Goal: Transaction & Acquisition: Purchase product/service

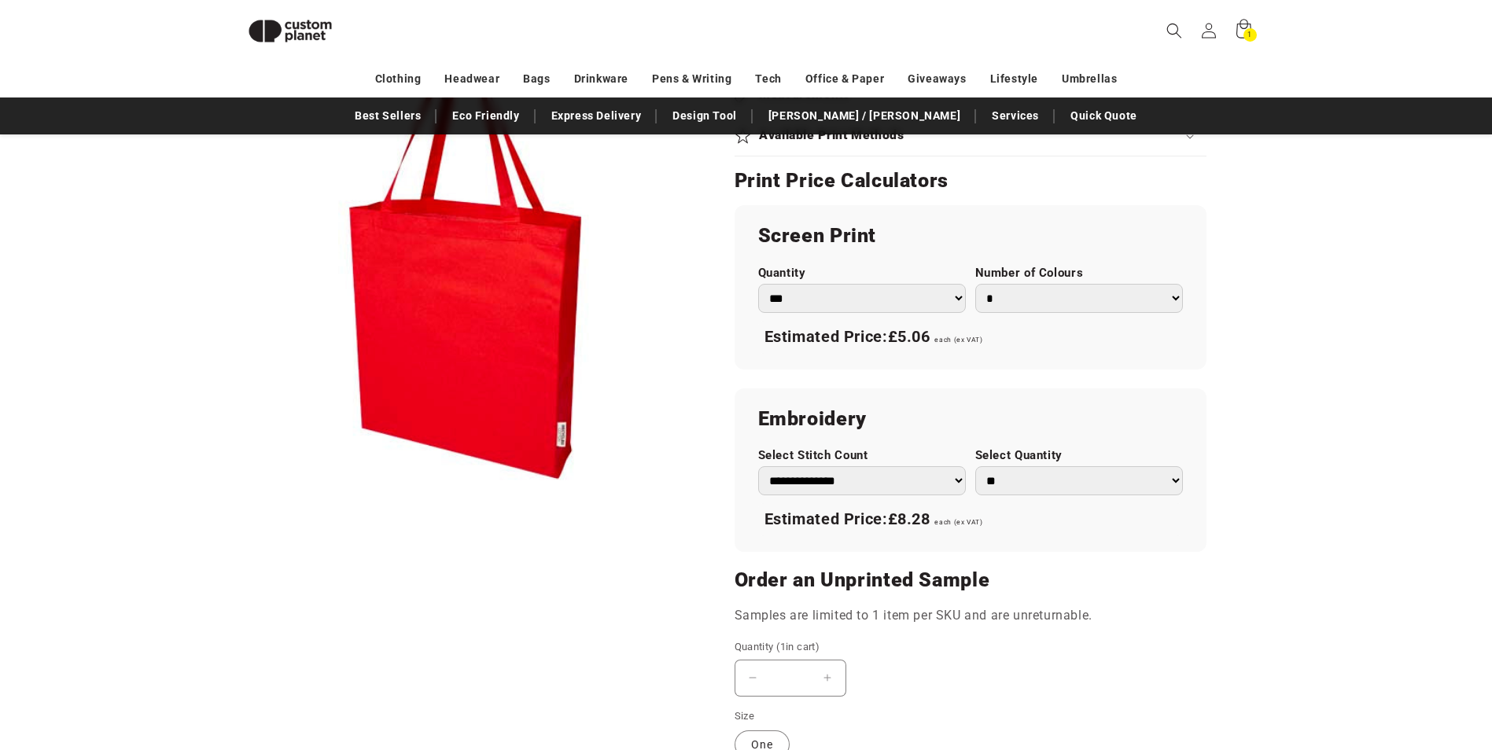
scroll to position [917, 0]
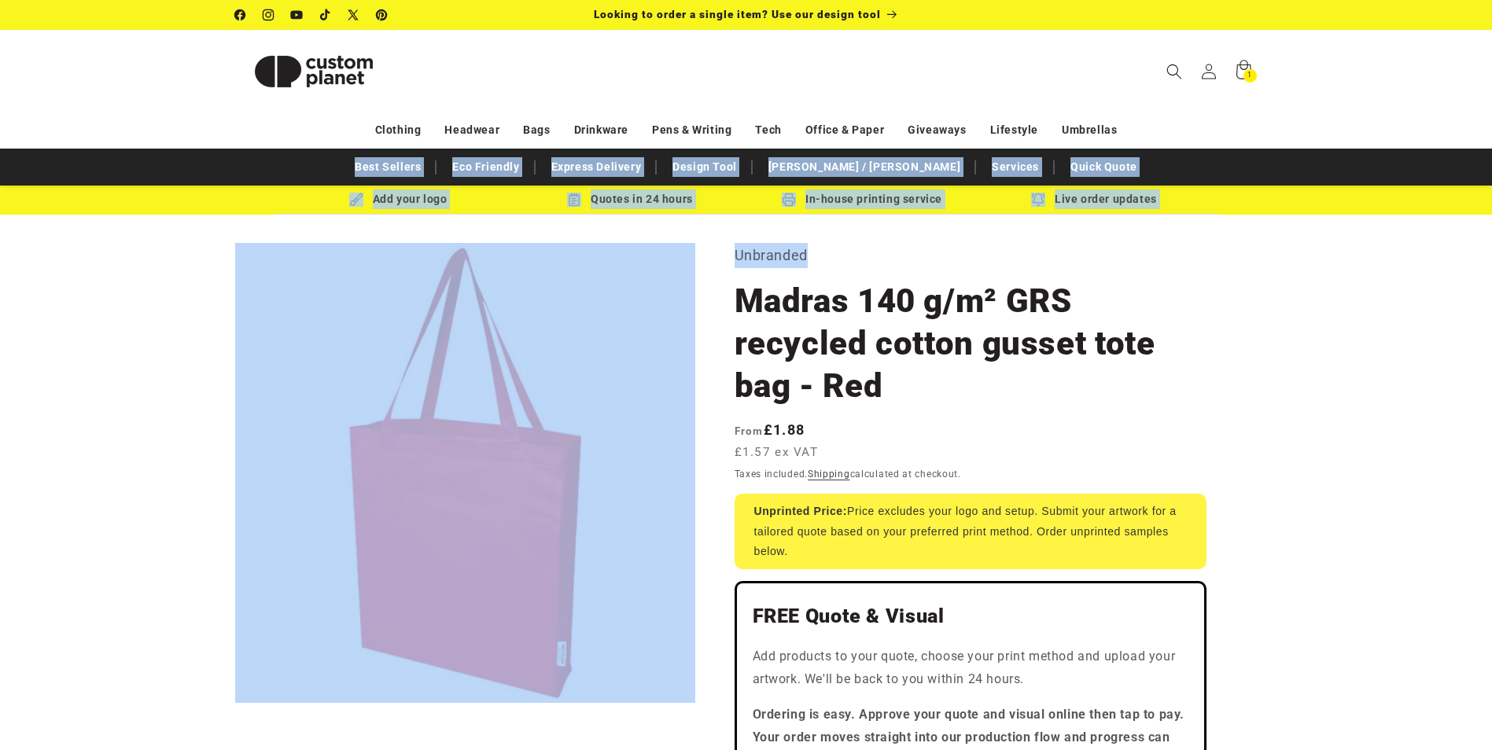
drag, startPoint x: 1489, startPoint y: 131, endPoint x: 1483, endPoint y: 241, distance: 109.5
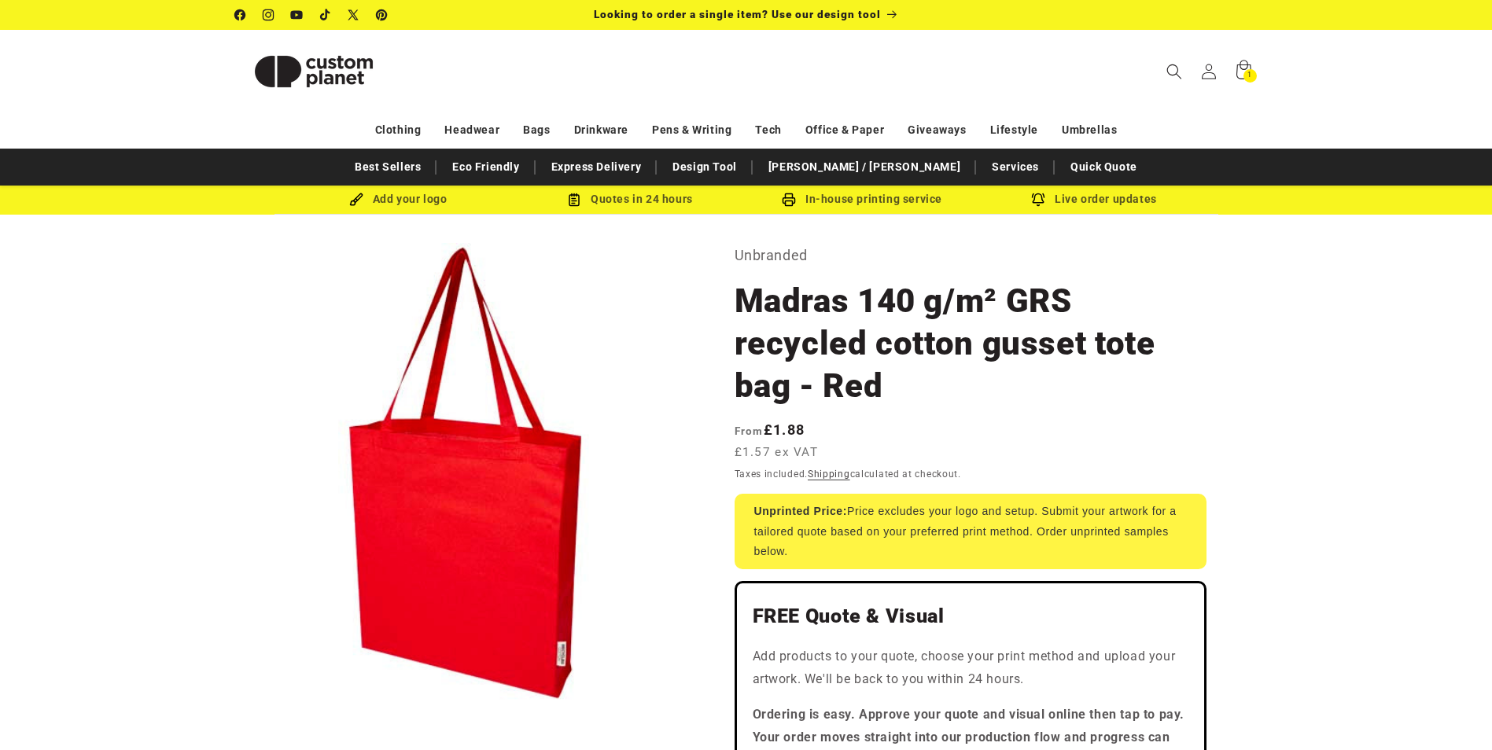
drag, startPoint x: 1483, startPoint y: 241, endPoint x: 1411, endPoint y: 366, distance: 144.5
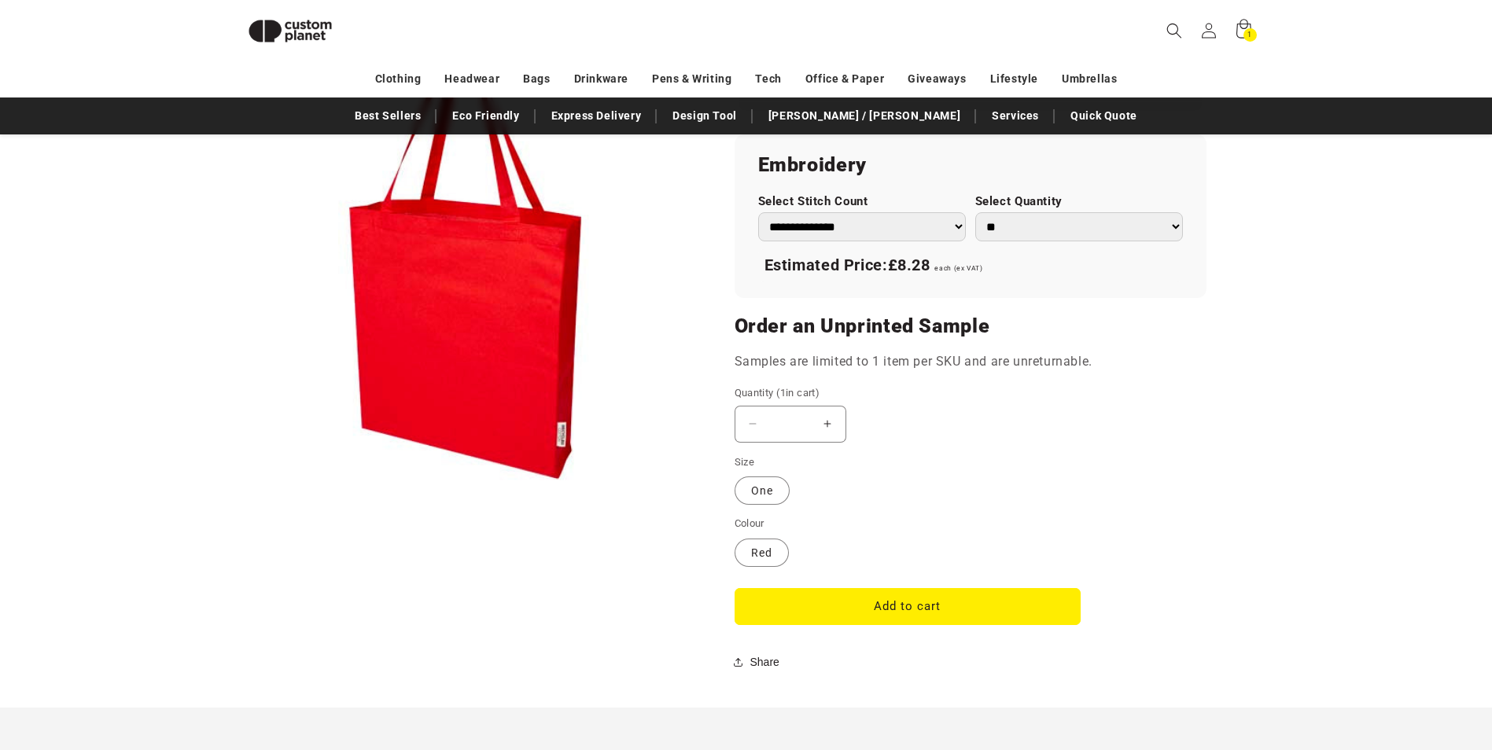
scroll to position [1048, 0]
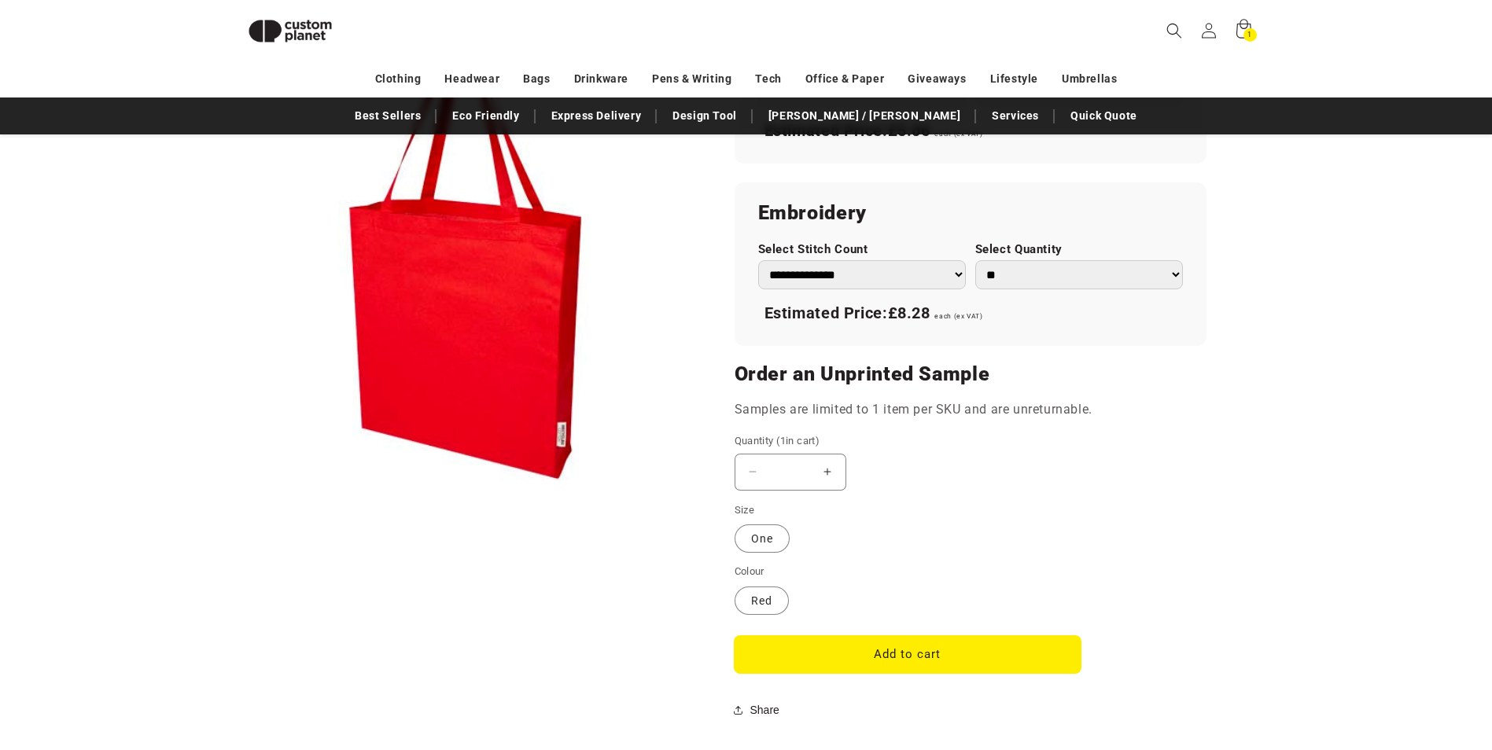
click at [967, 669] on button "Add to cart" at bounding box center [908, 654] width 346 height 37
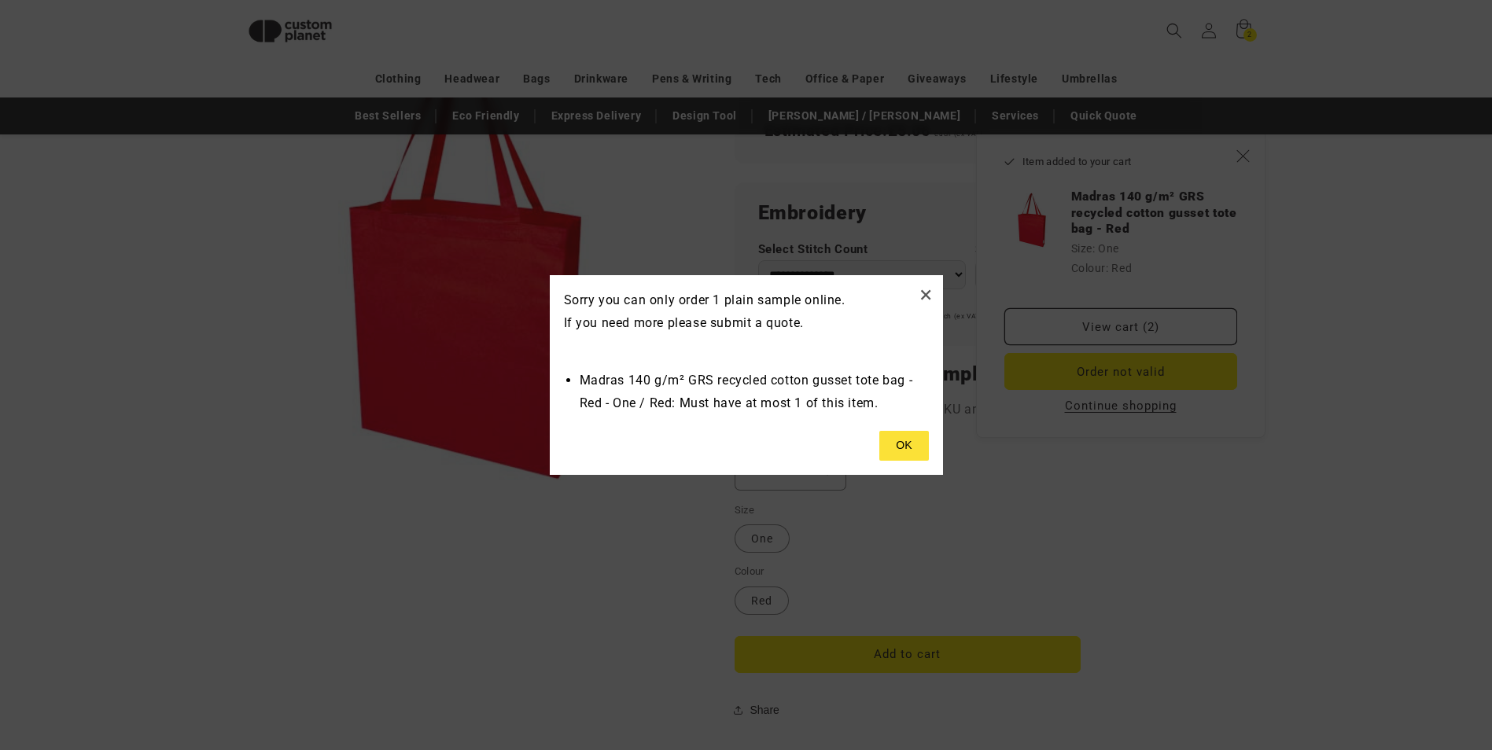
click at [897, 425] on div "× Sorry you can only order 1 plain sample online. If you need more please submi…" at bounding box center [746, 375] width 393 height 200
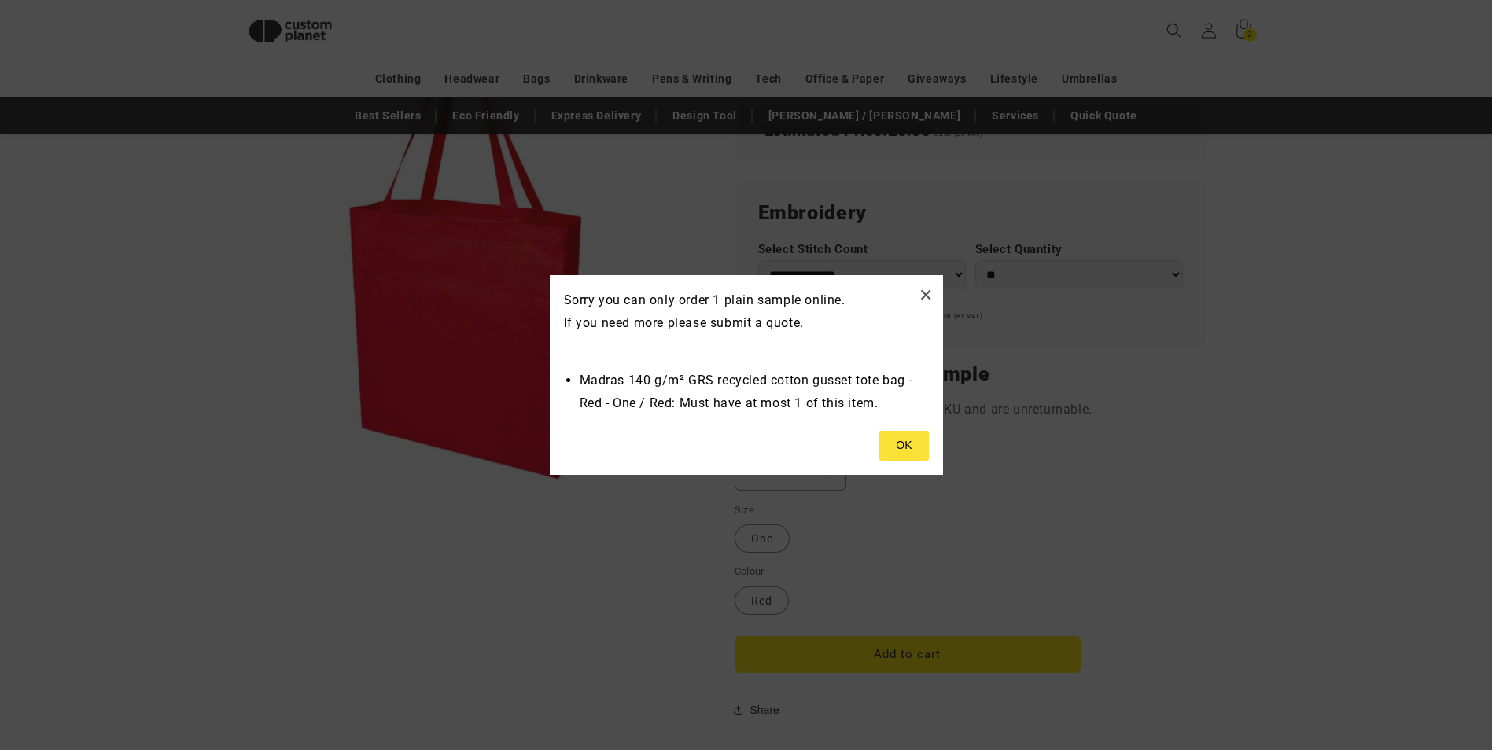
click at [897, 436] on button at bounding box center [903, 446] width 49 height 30
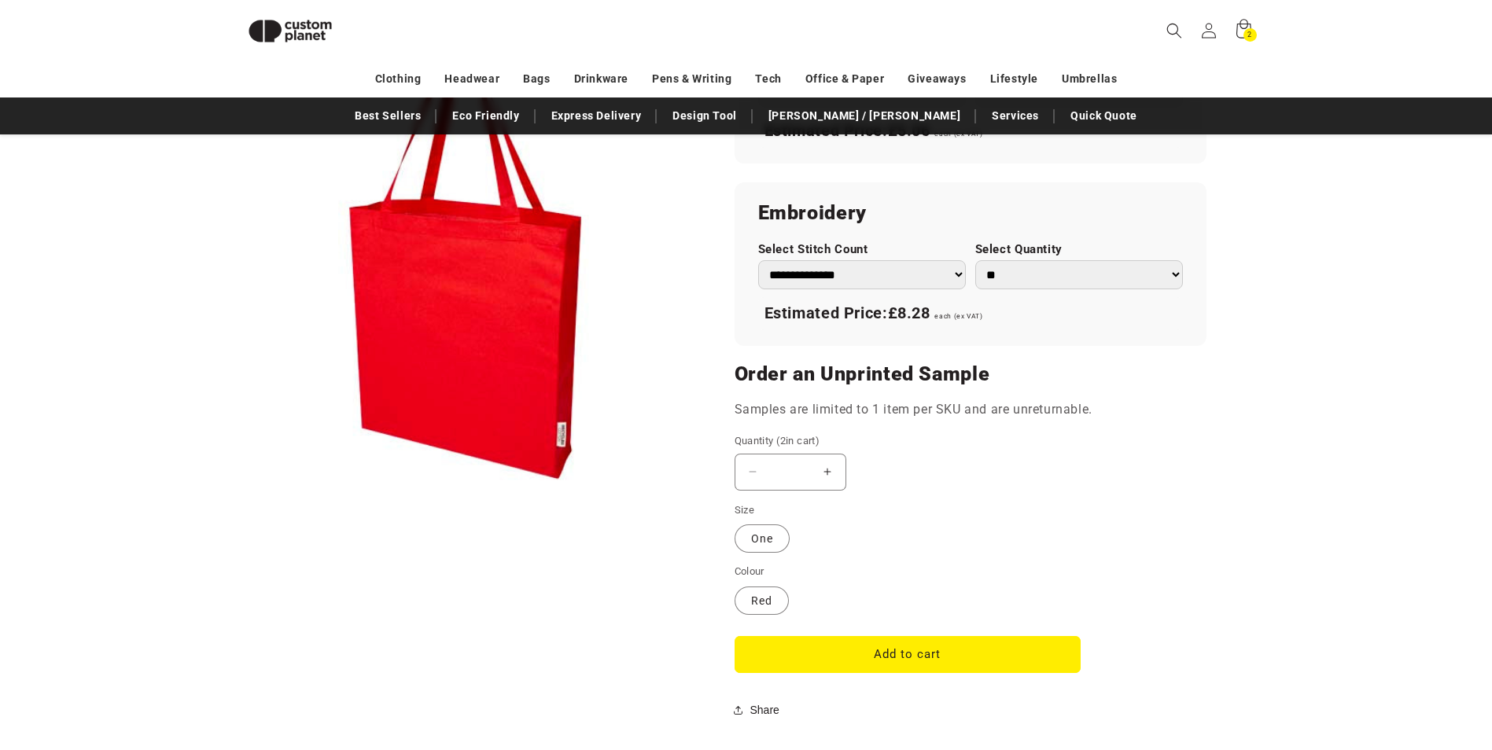
click at [1262, 31] on header "Search My Account / Order Progress Cart 2 2 items Clothing Clothing T-shirts" at bounding box center [746, 30] width 1101 height 61
click at [1253, 31] on div "2 2 items" at bounding box center [1250, 34] width 13 height 13
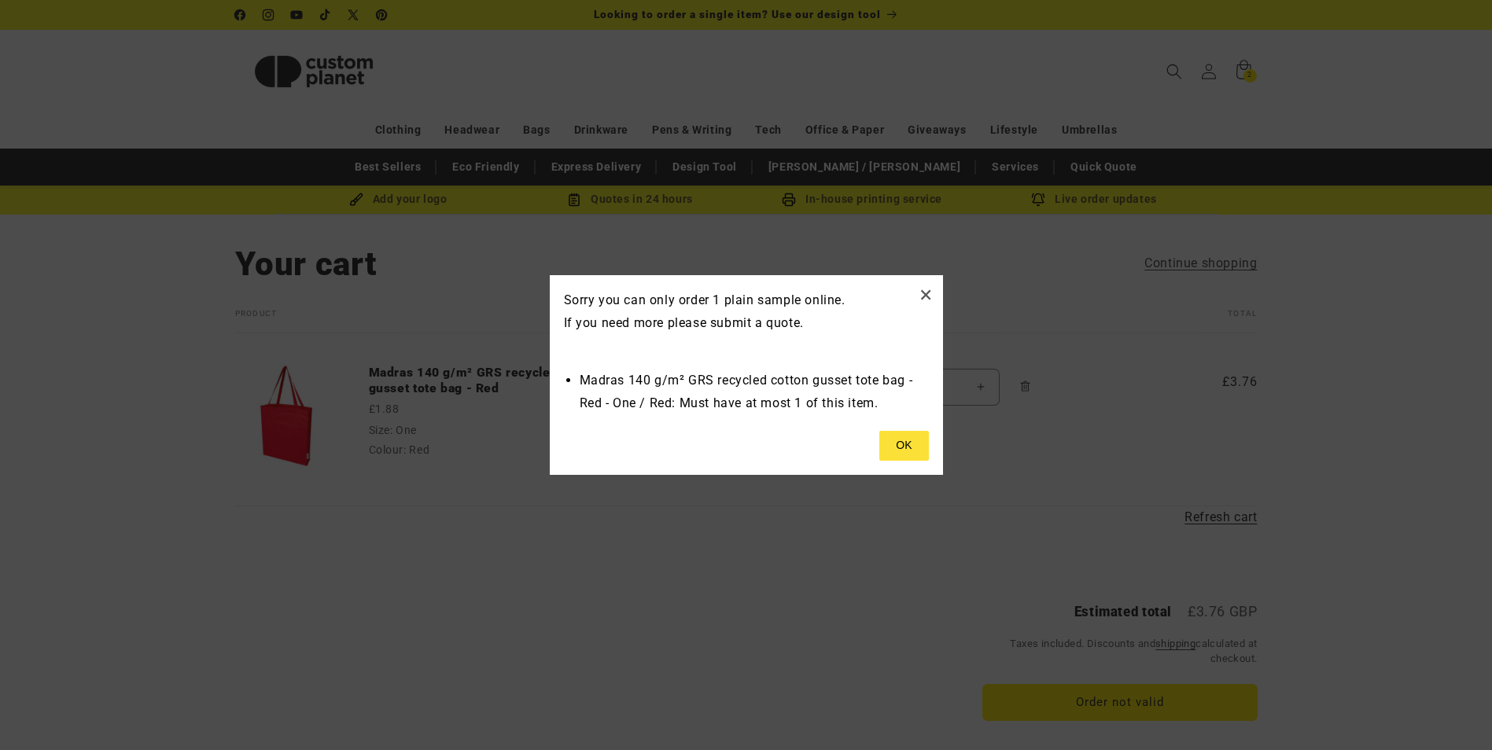
click at [919, 444] on button at bounding box center [903, 446] width 49 height 30
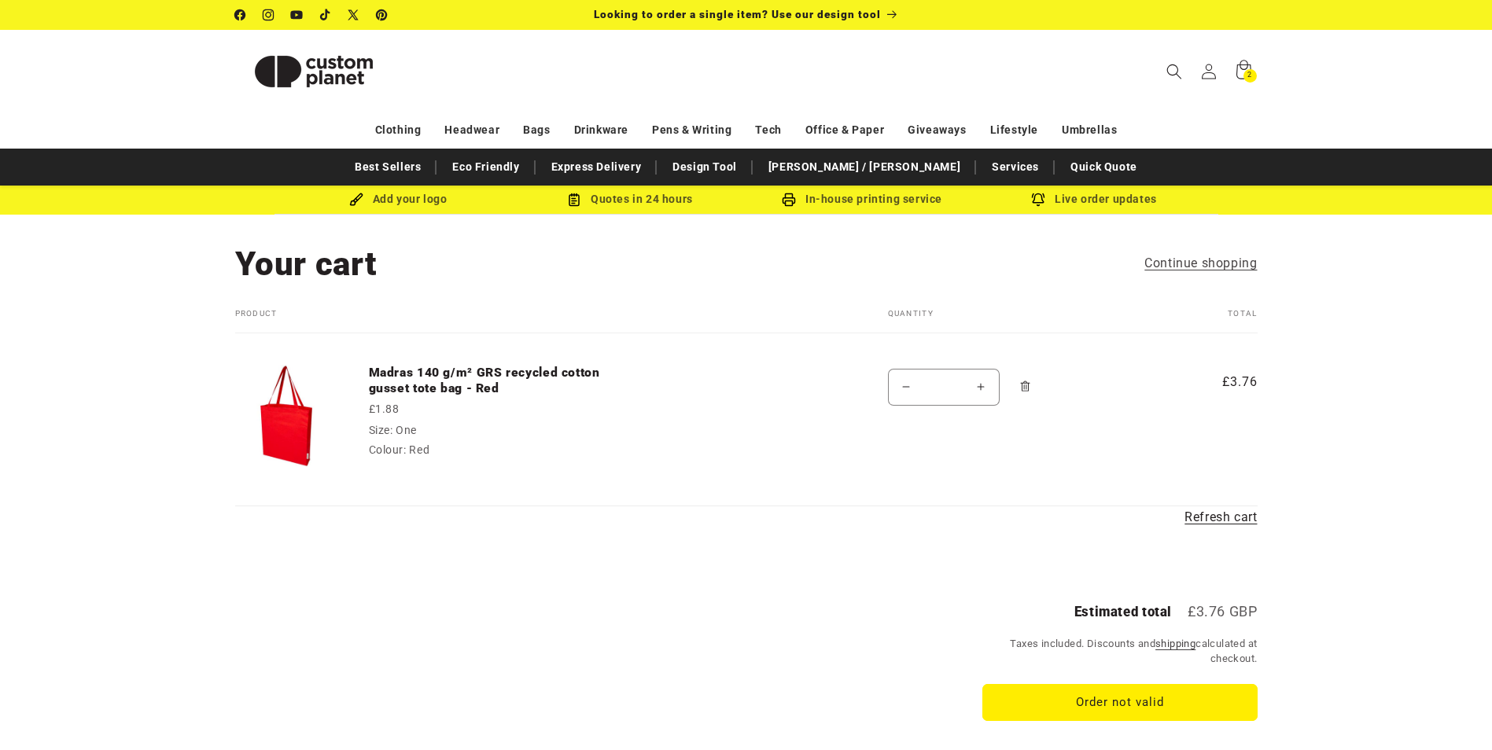
click at [904, 380] on button "Decrease quantity for Madras 140 g/m² GRS recycled cotton gusset tote bag - Red" at bounding box center [906, 387] width 35 height 37
type input "*"
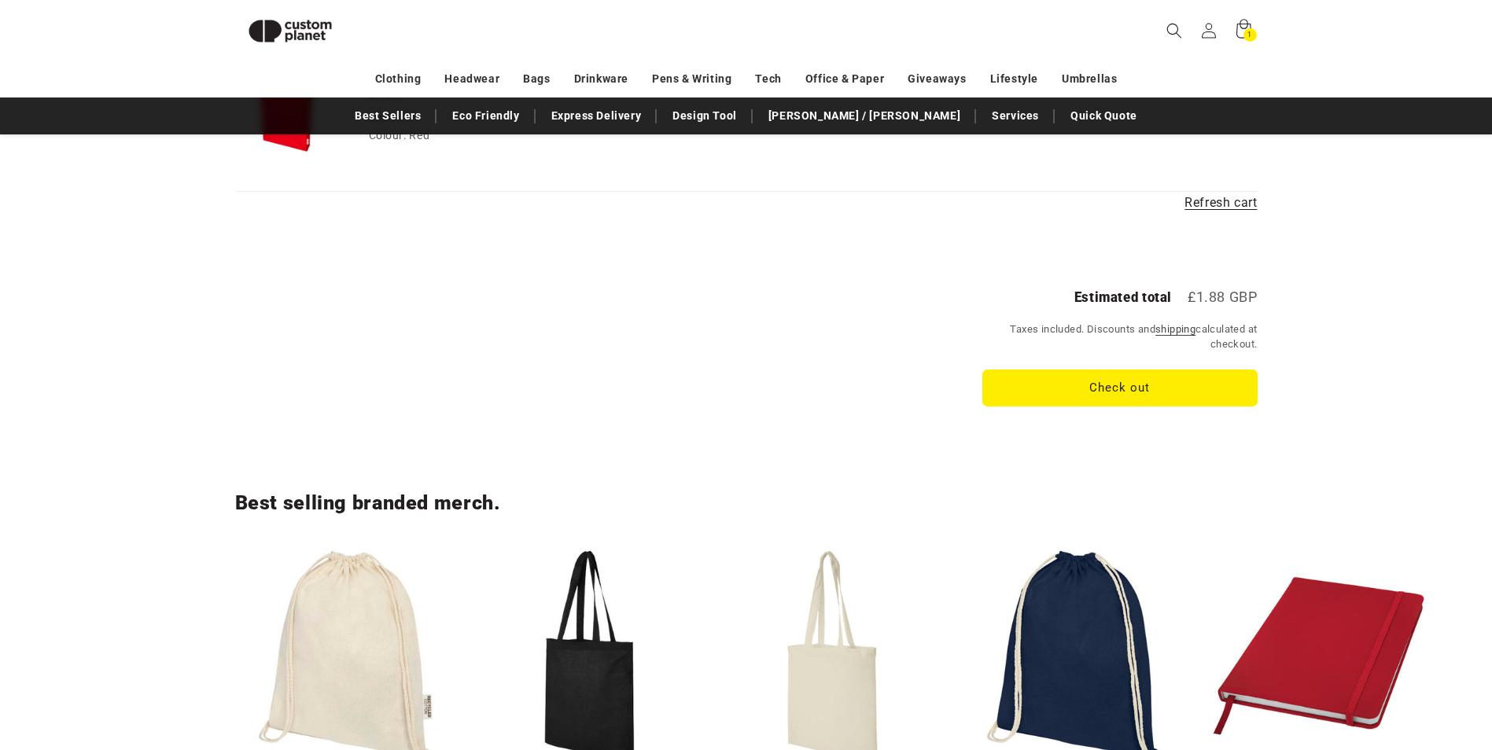
scroll to position [286, 0]
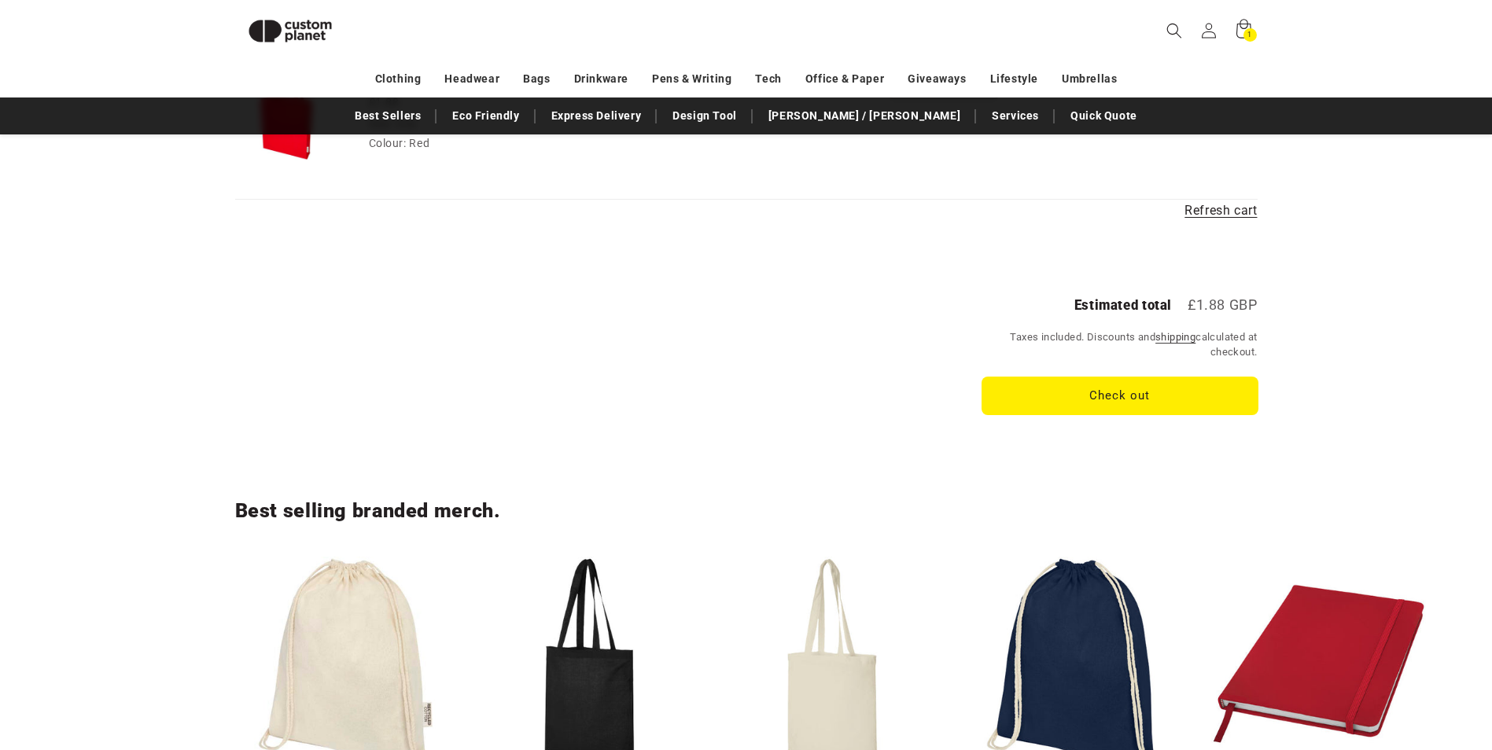
click at [1199, 403] on button "Check out" at bounding box center [1119, 396] width 275 height 37
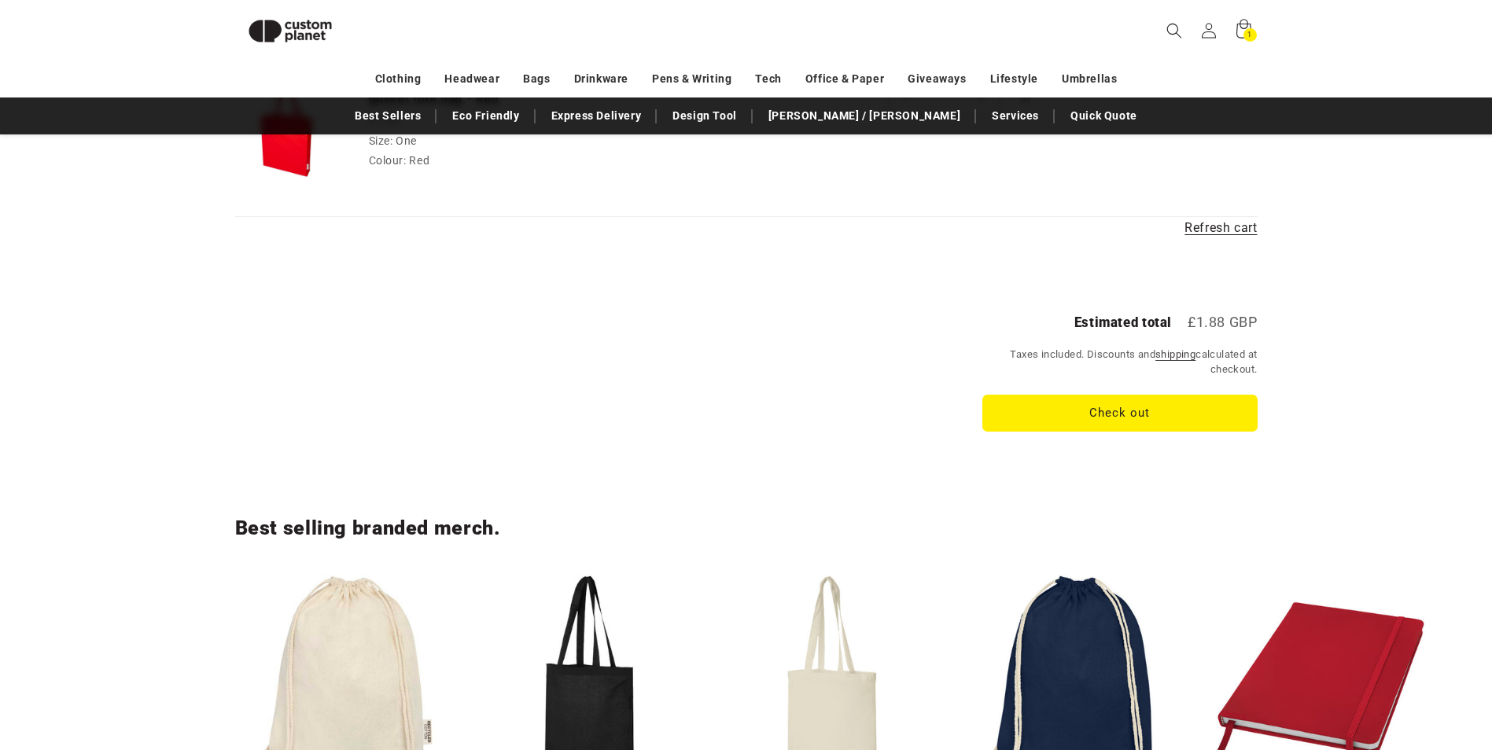
scroll to position [264, 0]
